Goal: Task Accomplishment & Management: Use online tool/utility

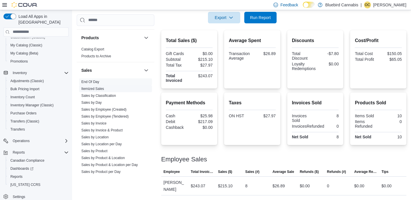
scroll to position [214, 0]
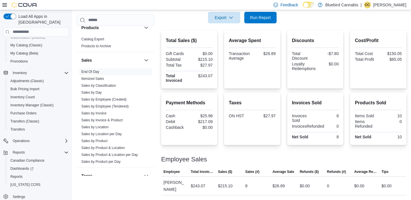
click at [154, 77] on div "Cash Management Cash Management Cash Out Details Compliance OCS Transaction Sub…" at bounding box center [241, 57] width 329 height 275
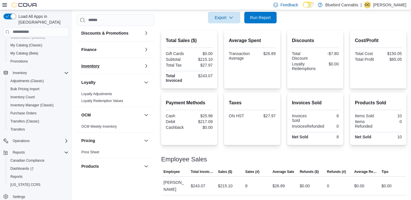
click at [103, 67] on button "Inventory" at bounding box center [111, 66] width 60 height 6
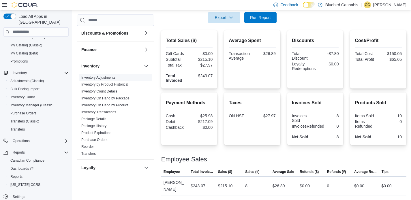
click at [103, 77] on link "Inventory Adjustments" at bounding box center [98, 77] width 34 height 4
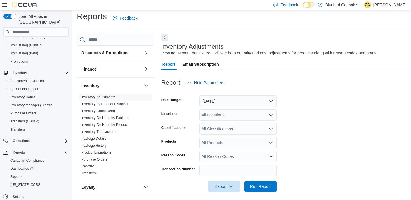
scroll to position [8, 0]
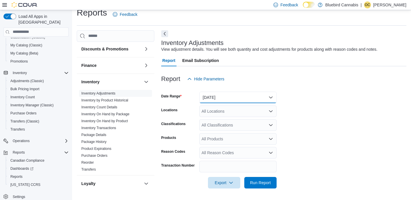
click at [226, 99] on button "[DATE]" at bounding box center [237, 98] width 77 height 12
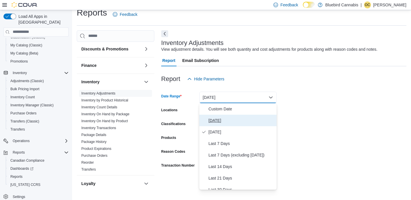
click at [222, 124] on span "[DATE]" at bounding box center [241, 120] width 66 height 7
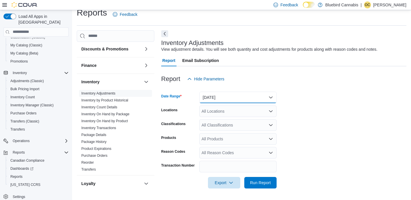
click at [220, 101] on button "[DATE]" at bounding box center [237, 98] width 77 height 12
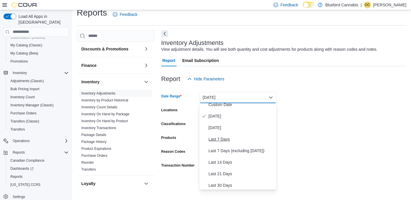
scroll to position [9, 0]
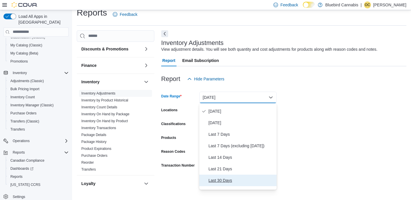
click at [233, 178] on span "Last 30 Days" at bounding box center [241, 180] width 66 height 7
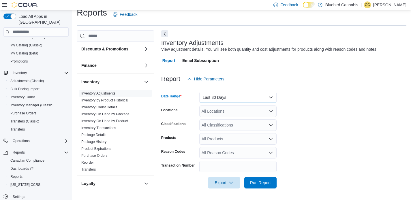
click at [247, 97] on button "Last 30 Days" at bounding box center [237, 98] width 77 height 12
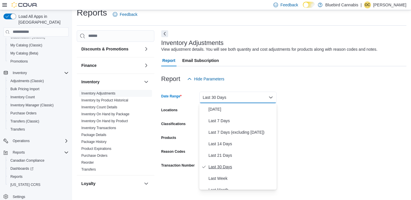
scroll to position [56, 0]
drag, startPoint x: 296, startPoint y: 129, endPoint x: 292, endPoint y: 128, distance: 4.6
click at [296, 129] on form "Date Range Last 30 Days Locations All Locations Classifications All Classificat…" at bounding box center [283, 137] width 245 height 104
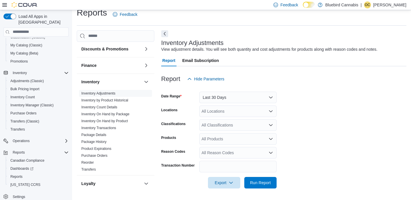
click at [225, 111] on div "All Locations" at bounding box center [237, 111] width 77 height 12
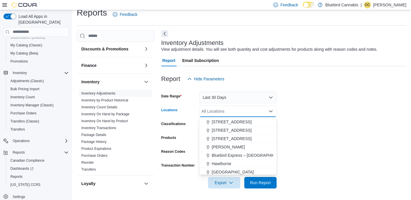
scroll to position [51, 0]
click at [222, 156] on span "Hawthorne" at bounding box center [221, 154] width 20 height 6
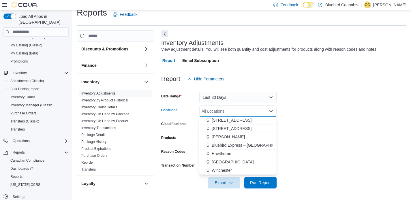
scroll to position [43, 0]
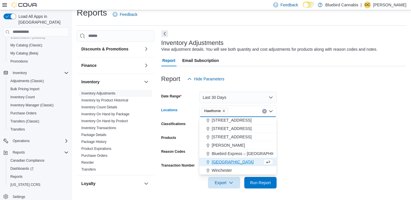
drag, startPoint x: 294, startPoint y: 144, endPoint x: 291, endPoint y: 144, distance: 3.2
click at [293, 144] on form "Date Range Last 30 Days Locations [GEOGRAPHIC_DATA] Combo box. Selected. [GEOGR…" at bounding box center [283, 137] width 245 height 104
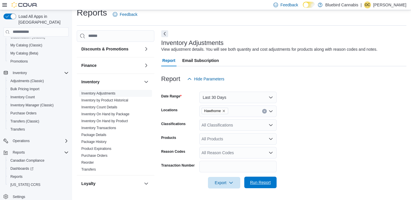
click at [263, 183] on span "Run Report" at bounding box center [260, 182] width 21 height 6
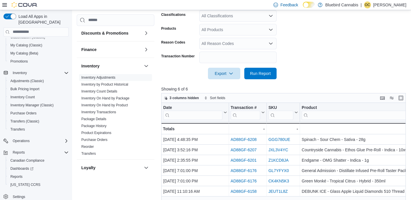
scroll to position [175, 0]
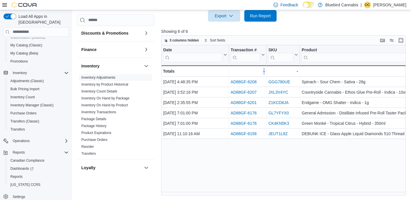
drag, startPoint x: 209, startPoint y: 195, endPoint x: 235, endPoint y: 192, distance: 25.6
click at [235, 192] on div "Reports Feedback Cash Management Cash Management Cash Out Details Compliance OC…" at bounding box center [242, 17] width 340 height 364
drag, startPoint x: 226, startPoint y: 195, endPoint x: 263, endPoint y: 191, distance: 37.7
click at [263, 191] on div "Reports Feedback Cash Management Cash Management Cash Out Details Compliance OC…" at bounding box center [242, 17] width 340 height 364
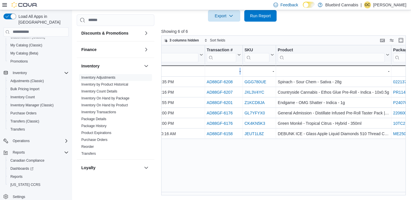
scroll to position [0, 0]
